Goal: Transaction & Acquisition: Purchase product/service

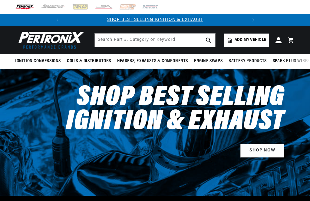
click at [248, 38] on span "Add my vehicle" at bounding box center [251, 40] width 32 height 6
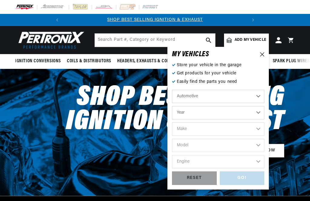
click at [232, 96] on select "Automotive Agricultural Industrial Marine Motorcycle" at bounding box center [218, 96] width 92 height 13
select select "Agricultural"
click at [242, 116] on select "Year 1970 1965 1964 1960 1959 1958 1957 1939 1938 1937" at bounding box center [218, 112] width 92 height 13
select select "1939"
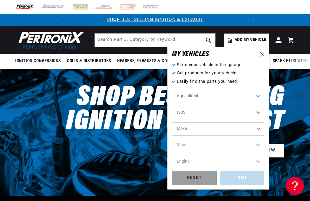
click at [236, 128] on select "Make Ford" at bounding box center [218, 129] width 92 height 13
select select "Ford"
click at [224, 145] on select "Model 2N 9N" at bounding box center [218, 145] width 92 height 13
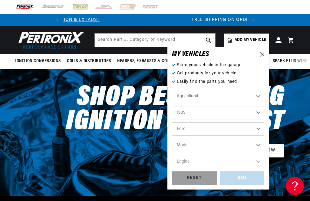
scroll to position [0, 184]
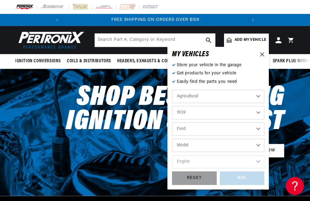
click at [244, 113] on select "1970 1965 1964 1960 1959 1958 1957 1939 1938 1937" at bounding box center [218, 112] width 92 height 13
select select "1938"
select select "Make"
click at [238, 128] on select "Make International Harvester" at bounding box center [218, 129] width 92 height 13
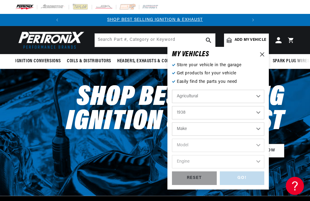
click at [238, 113] on select "1970 1965 1964 1960 1959 1958 1957 1939 1938 1937" at bounding box center [218, 112] width 92 height 13
click at [232, 126] on select "Make John Bean" at bounding box center [218, 129] width 92 height 13
click at [234, 109] on select "1970 1965 1964 1960 1959 1958 1957 1939 1938 1937" at bounding box center [218, 112] width 92 height 13
click at [231, 125] on select "Make Graham Bradley Tractor" at bounding box center [218, 129] width 92 height 13
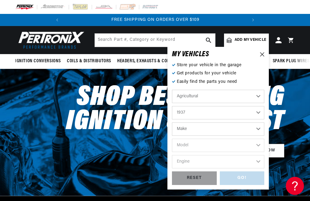
click at [232, 112] on select "1970 1965 1964 1960 1959 1958 1957 1939 1938 1937" at bounding box center [218, 112] width 92 height 13
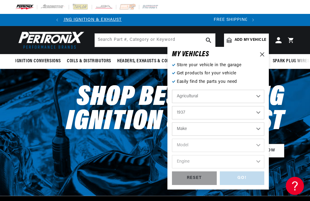
scroll to position [0, 0]
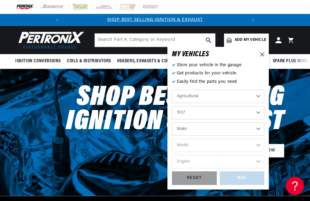
click at [233, 107] on select "1970 1965 1964 1960 1959 1958 1957 1939 1938 1937" at bounding box center [218, 112] width 92 height 13
select select "1939"
click at [229, 124] on select "Make Ford" at bounding box center [218, 129] width 92 height 13
select select "Ford"
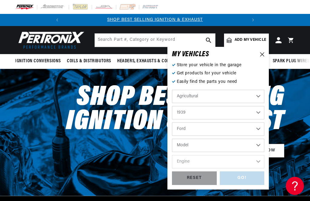
click at [224, 146] on select "Model 2N 9N" at bounding box center [218, 145] width 92 height 13
select select "9N"
click at [233, 145] on select "2N 9N" at bounding box center [218, 145] width 92 height 13
select select "2N"
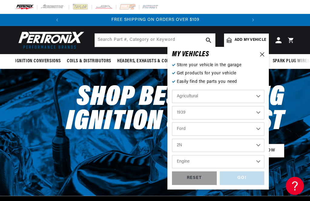
click at [216, 164] on select "Engine 4" at bounding box center [218, 161] width 92 height 13
select select "4"
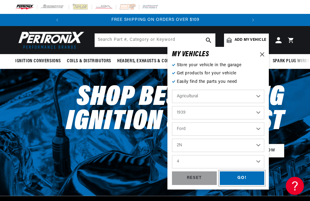
click at [249, 178] on div "GO!" at bounding box center [242, 179] width 45 height 14
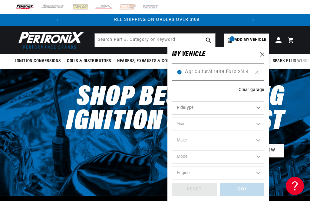
select select "Agricultural"
select select "1939"
select select "Ford"
select select "2N"
select select "4"
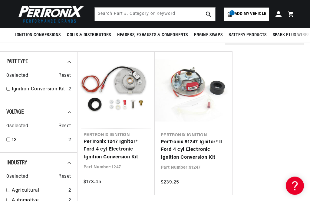
scroll to position [63, 0]
click at [114, 147] on link "PerTronix 1247 Ignitor® Ford 4 cyl Electronic Ignition Conversion Kit" at bounding box center [116, 149] width 65 height 23
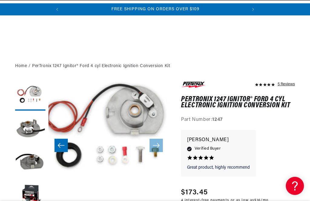
scroll to position [12, 0]
click at [159, 145] on icon "Slide right" at bounding box center [156, 145] width 7 height 5
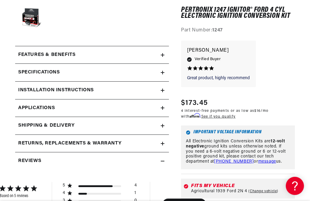
scroll to position [0, 0]
click at [163, 58] on summary "Features & Benefits" at bounding box center [92, 55] width 154 height 18
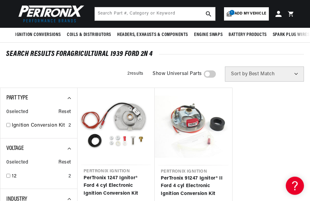
scroll to position [26, 0]
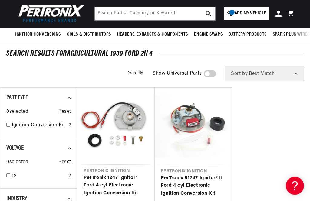
click at [201, 181] on link "PerTronix 91247 Ignitor® II Ford 4 cyl Electronic Ignition Conversion Kit" at bounding box center [193, 186] width 65 height 23
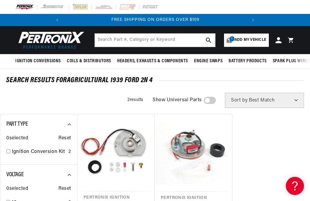
scroll to position [46, 0]
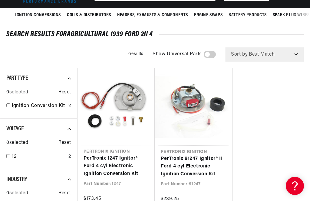
click at [121, 165] on link "PerTronix 1247 Ignitor® Ford 4 cyl Electronic Ignition Conversion Kit" at bounding box center [116, 166] width 65 height 23
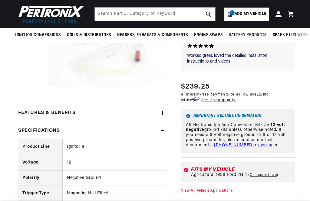
scroll to position [0, 184]
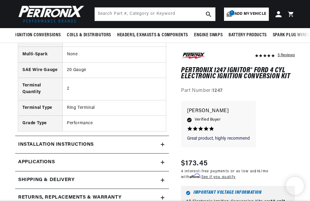
scroll to position [12, 0]
click at [136, 161] on link "Applications" at bounding box center [92, 163] width 154 height 18
